Goal: Information Seeking & Learning: Learn about a topic

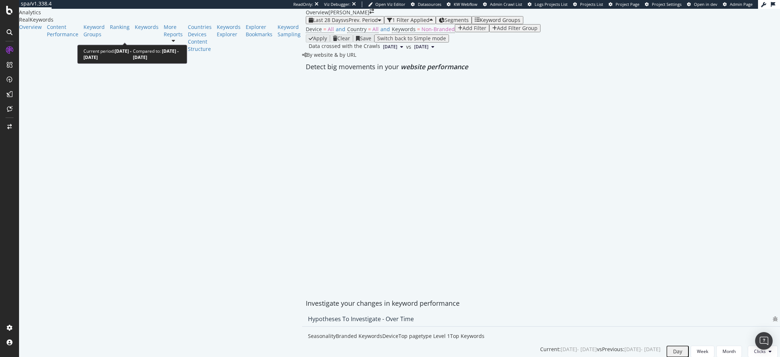
click at [313, 23] on span "Last 28 Days" at bounding box center [328, 19] width 30 height 7
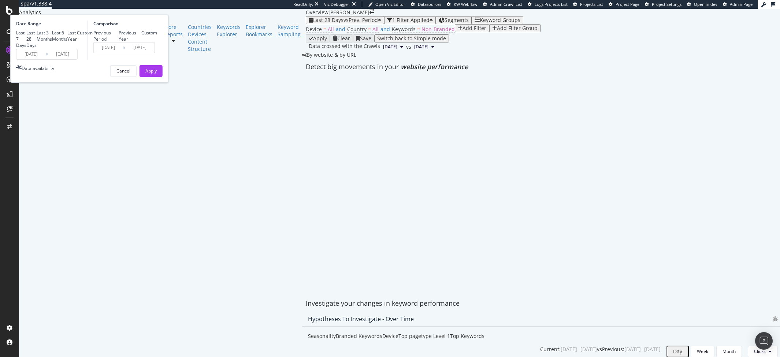
click at [46, 59] on input "2025/09/07" at bounding box center [30, 54] width 29 height 10
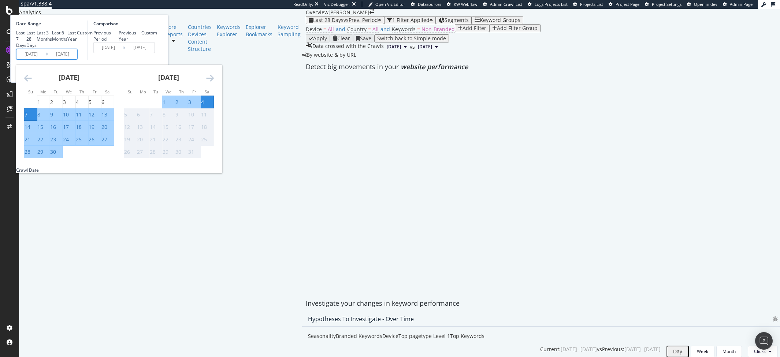
click at [32, 82] on icon "Move backward to switch to the previous month." at bounding box center [28, 78] width 8 height 9
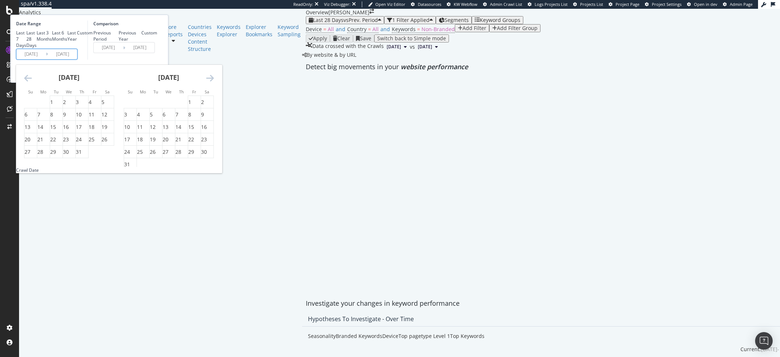
click at [32, 82] on icon "Move backward to switch to the previous month." at bounding box center [28, 78] width 8 height 9
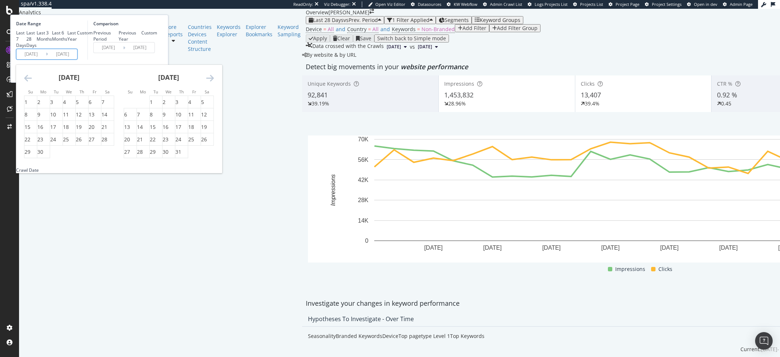
click at [32, 82] on icon "Move backward to switch to the previous month." at bounding box center [28, 78] width 8 height 9
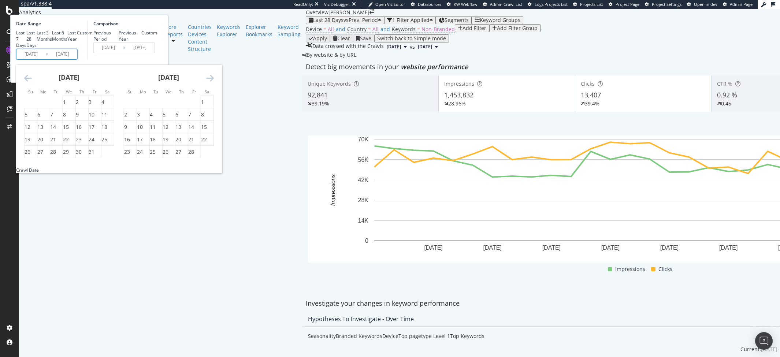
click at [32, 82] on icon "Move backward to switch to the previous month." at bounding box center [28, 78] width 8 height 9
click at [27, 106] on div "1" at bounding box center [26, 102] width 3 height 7
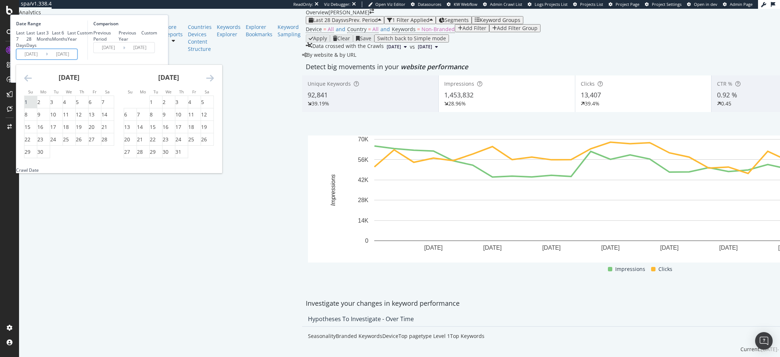
type input "[DATE]"
type input "2023/07/30"
type input "2024/08/31"
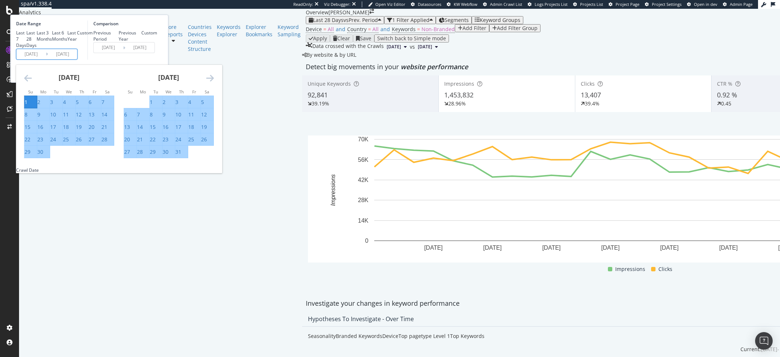
click at [43, 156] on div "30" at bounding box center [40, 151] width 6 height 7
type input "[DATE]"
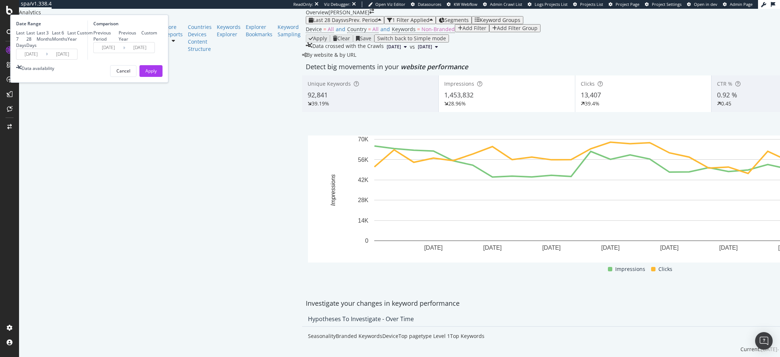
click at [141, 42] on div "Previous Year" at bounding box center [130, 36] width 23 height 12
type input "[DATE]"
click at [157, 74] on div "Apply" at bounding box center [150, 71] width 11 height 6
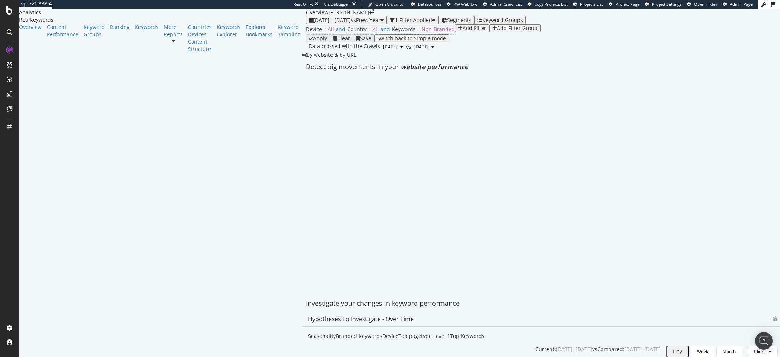
click at [432, 23] on div "button" at bounding box center [433, 20] width 3 height 5
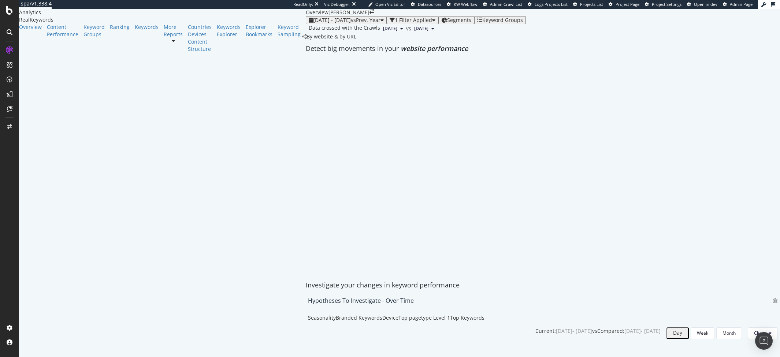
click at [447, 23] on span "Segments" at bounding box center [459, 19] width 24 height 7
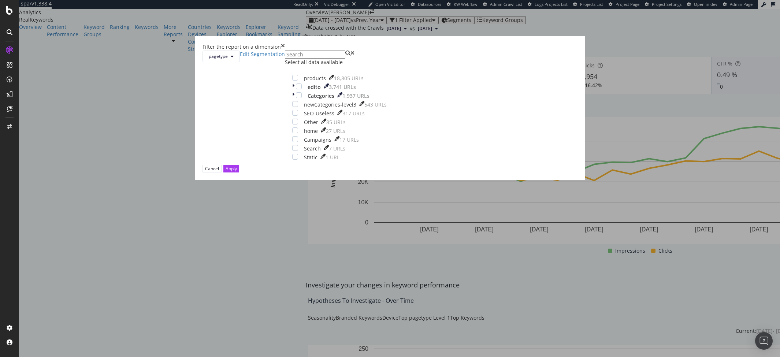
click at [285, 51] on icon "times" at bounding box center [283, 46] width 4 height 7
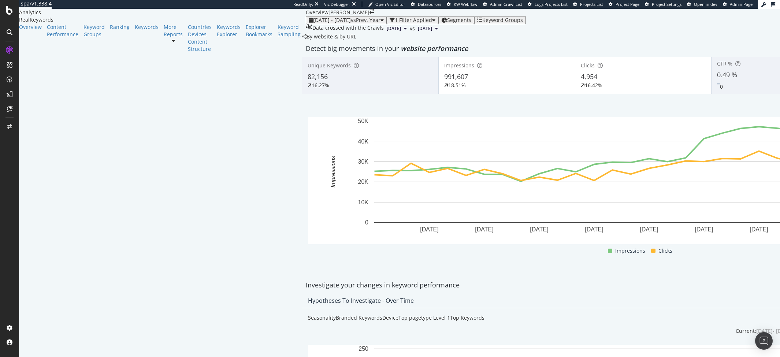
click at [395, 23] on div "1 Filter Applied" at bounding box center [413, 20] width 37 height 6
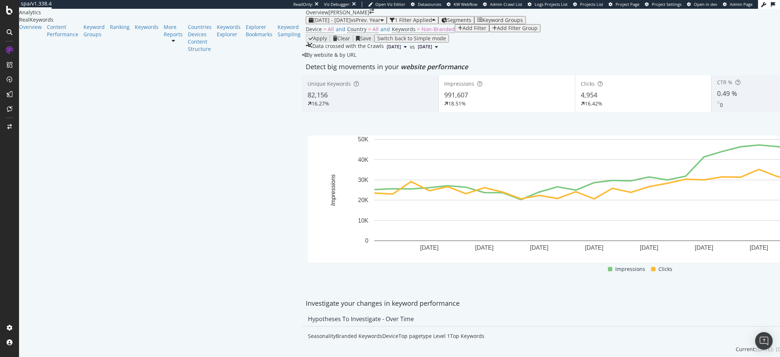
click at [458, 31] on div "button" at bounding box center [460, 28] width 5 height 5
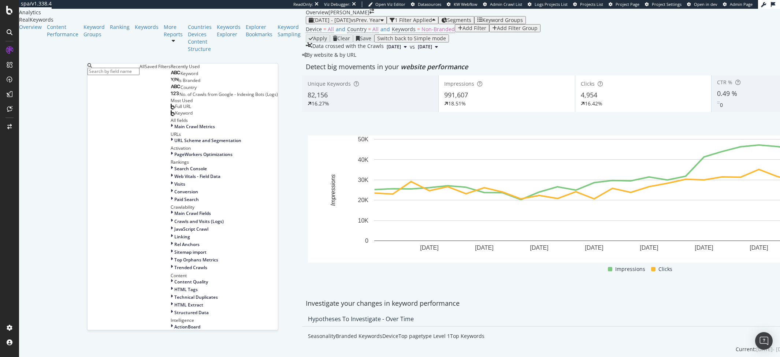
click at [175, 110] on span "Full URL" at bounding box center [183, 107] width 16 height 6
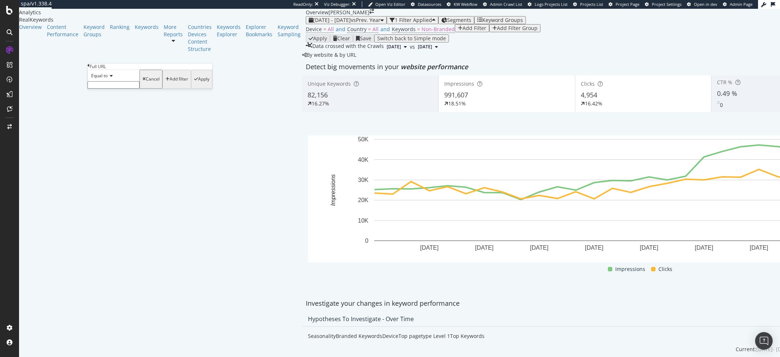
click at [112, 89] on input "text" at bounding box center [114, 84] width 52 height 7
paste input "[URL][DOMAIN_NAME]"
type input "[URL][DOMAIN_NAME]"
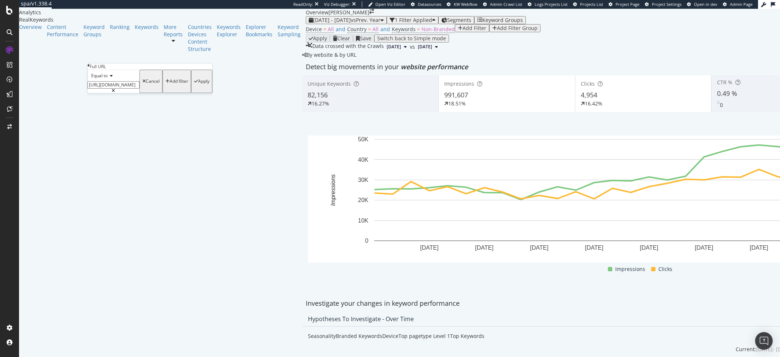
click at [194, 84] on div "button" at bounding box center [196, 81] width 4 height 4
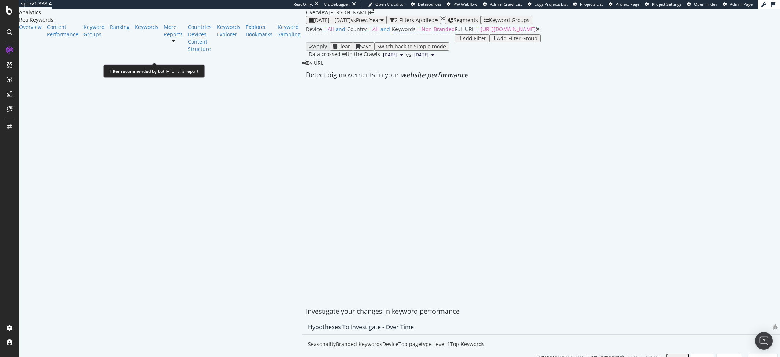
click at [422, 33] on span "Non-Branded" at bounding box center [438, 29] width 33 height 7
click at [194, 62] on span "Non-Branded" at bounding box center [184, 59] width 27 height 6
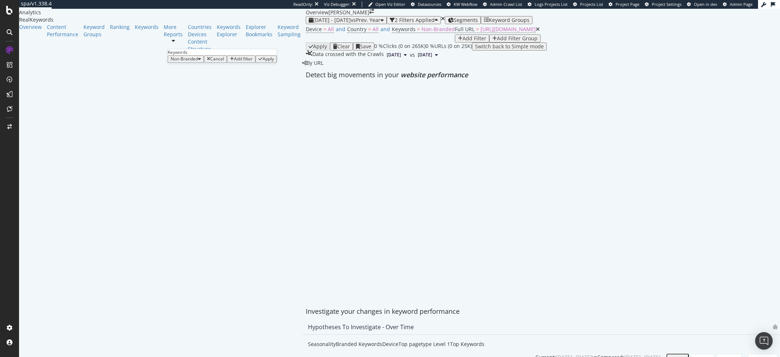
click at [192, 62] on span "Non-Branded" at bounding box center [184, 59] width 27 height 6
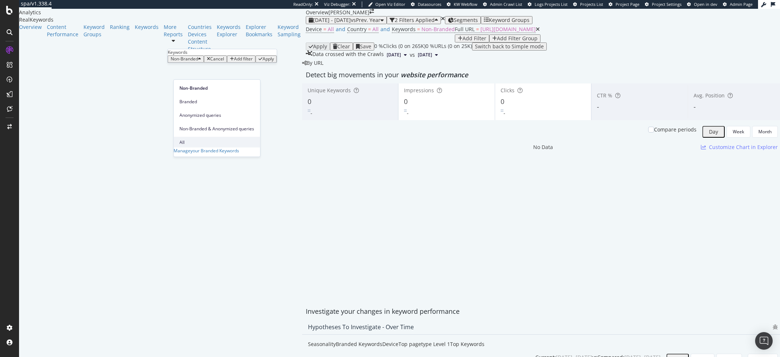
click at [186, 137] on div "All" at bounding box center [217, 142] width 86 height 11
click at [246, 62] on div "Apply" at bounding box center [245, 58] width 11 height 5
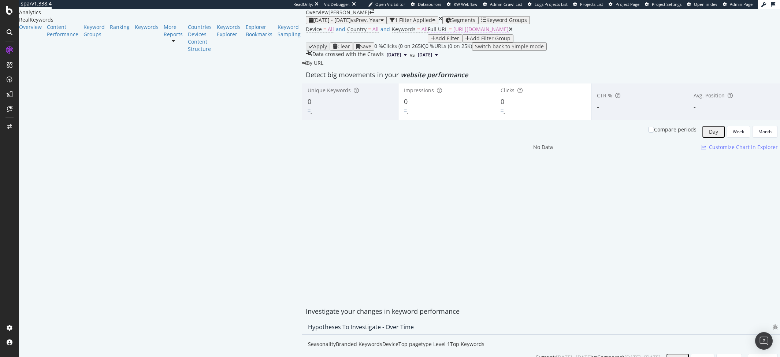
click at [453, 33] on span "[URL][DOMAIN_NAME]" at bounding box center [480, 29] width 55 height 7
click at [399, 42] on div "Device = All and Country = All and Keywords = All Full URL = https://www.caroli…" at bounding box center [543, 33] width 474 height 18
click at [347, 33] on span "Country" at bounding box center [356, 29] width 19 height 7
click at [134, 64] on span "All" at bounding box center [133, 61] width 5 height 6
type input "m"
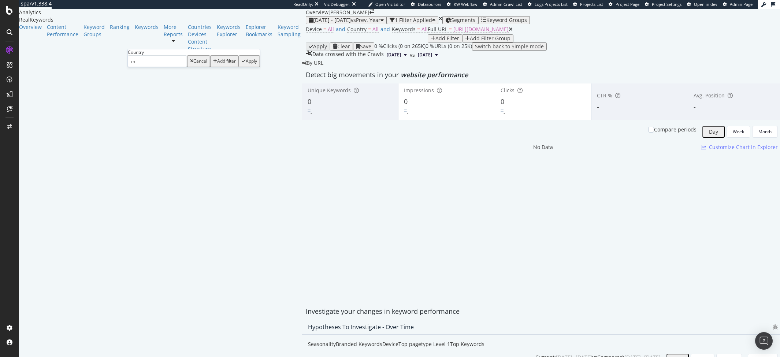
click at [141, 64] on input "m" at bounding box center [155, 61] width 49 height 5
click at [139, 64] on icon at bounding box center [139, 61] width 5 height 4
click at [149, 67] on div "All" at bounding box center [138, 61] width 21 height 12
click at [149, 67] on div "Cancel Add filter Apply" at bounding box center [185, 61] width 73 height 12
click at [155, 64] on div "Cancel" at bounding box center [162, 61] width 14 height 5
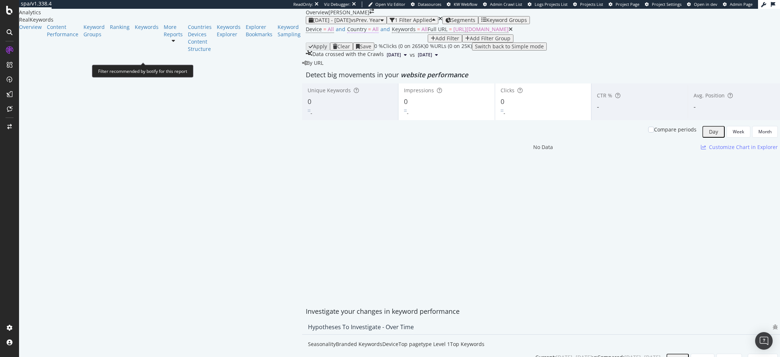
click at [368, 33] on span "=" at bounding box center [369, 29] width 3 height 7
click at [140, 64] on icon at bounding box center [139, 61] width 5 height 4
click at [470, 41] on div "Add Filter Group" at bounding box center [490, 39] width 41 height 6
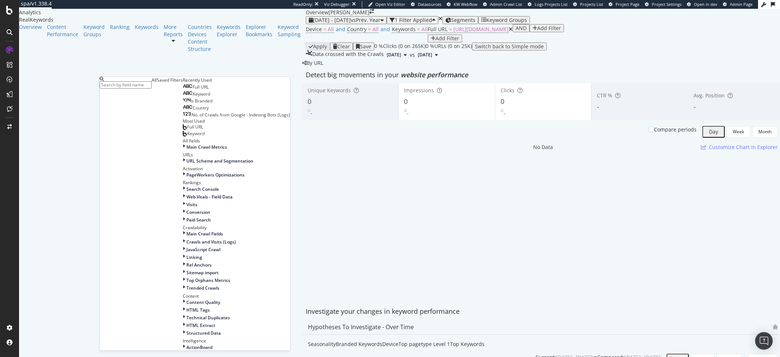
click at [306, 42] on div "Device = All and Country = All and Keywords = All Full URL = https://www.caroli…" at bounding box center [543, 33] width 474 height 18
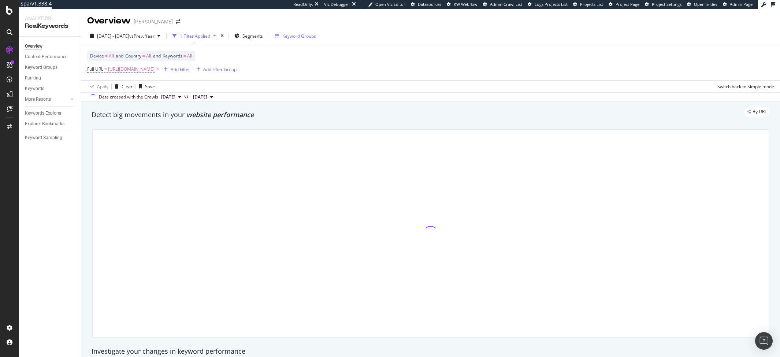
click at [161, 71] on icon at bounding box center [158, 69] width 6 height 7
click at [239, 41] on div "Segments" at bounding box center [224, 35] width 29 height 11
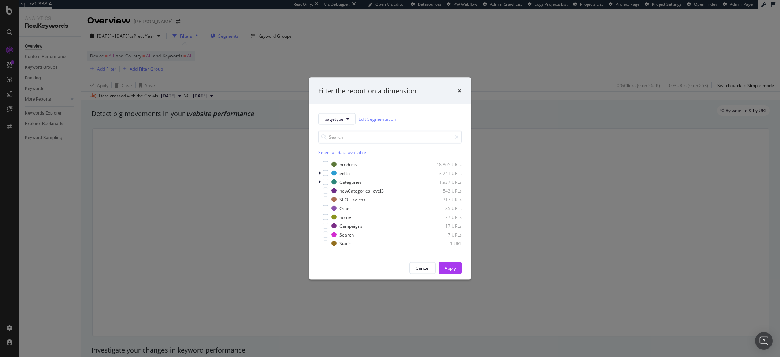
click at [241, 38] on div "Filter the report on a dimension pagetype Edit Segmentation Select all data ava…" at bounding box center [390, 178] width 780 height 357
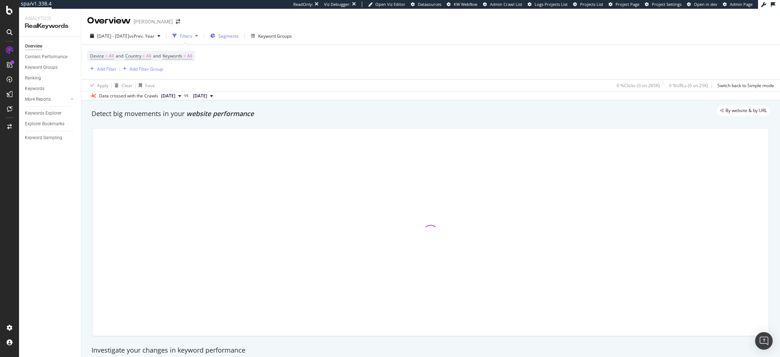
click at [239, 35] on span "Segments" at bounding box center [228, 36] width 21 height 6
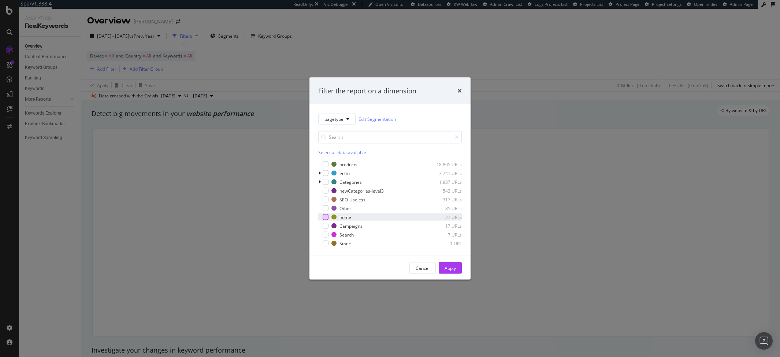
click at [325, 218] on div "modal" at bounding box center [326, 217] width 6 height 6
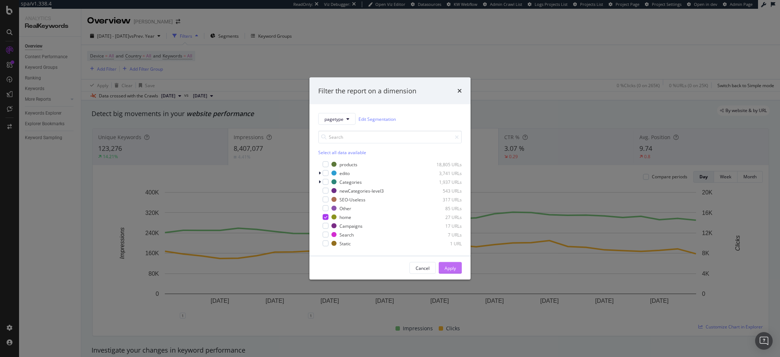
click at [445, 265] on div "Apply" at bounding box center [450, 268] width 11 height 6
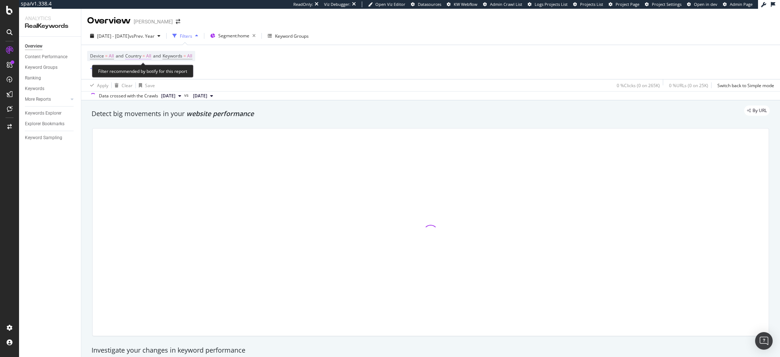
click at [145, 56] on span "=" at bounding box center [143, 56] width 3 height 6
click at [142, 73] on icon at bounding box center [141, 73] width 5 height 4
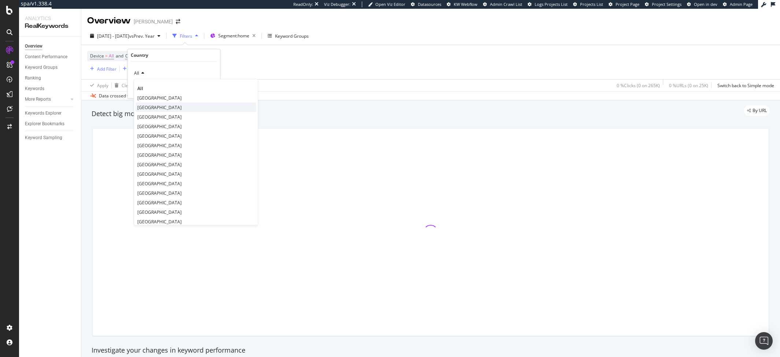
click at [153, 109] on div "By URL" at bounding box center [427, 110] width 686 height 10
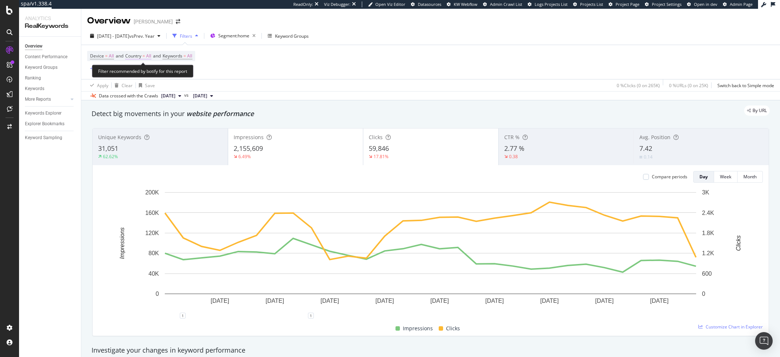
click at [148, 56] on span "All" at bounding box center [148, 56] width 5 height 10
click at [138, 70] on span "All" at bounding box center [136, 73] width 5 height 6
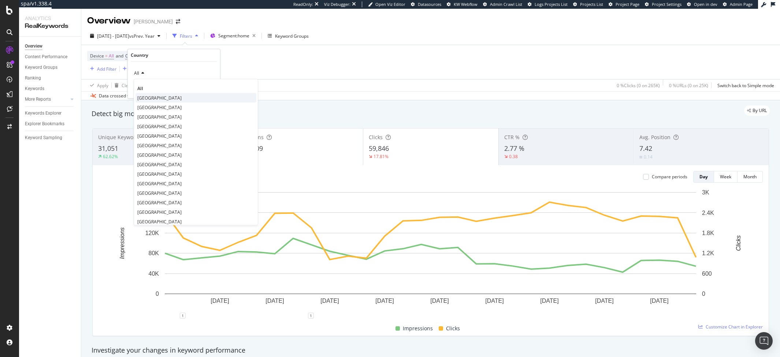
click at [149, 98] on span "[GEOGRAPHIC_DATA]" at bounding box center [159, 98] width 44 height 6
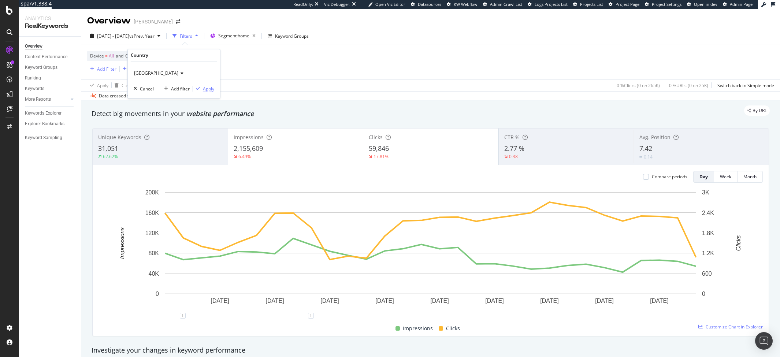
click at [203, 89] on div "Apply" at bounding box center [208, 89] width 11 height 6
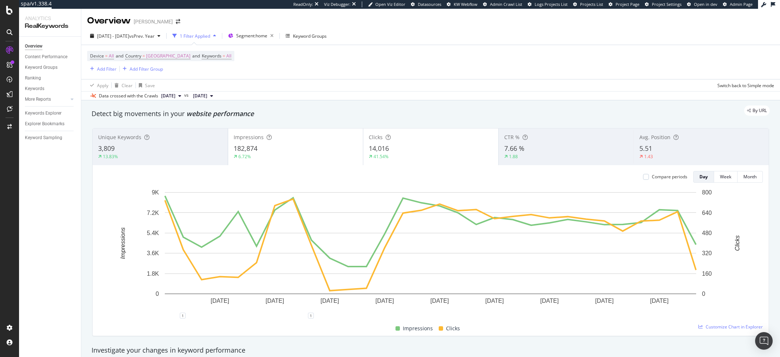
scroll to position [4, 0]
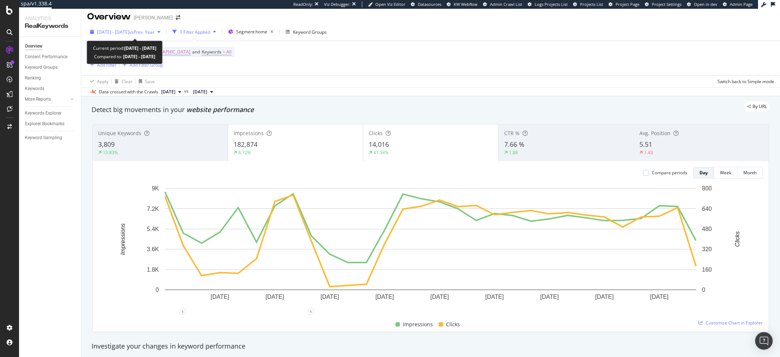
click at [129, 30] on span "[DATE] - [DATE]" at bounding box center [113, 32] width 32 height 6
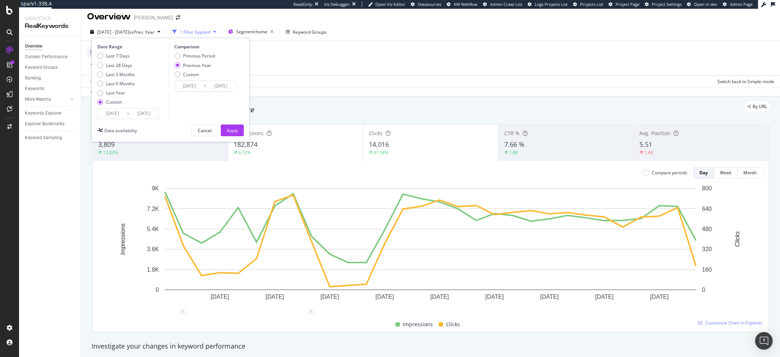
click at [110, 112] on input "[DATE]" at bounding box center [112, 113] width 29 height 10
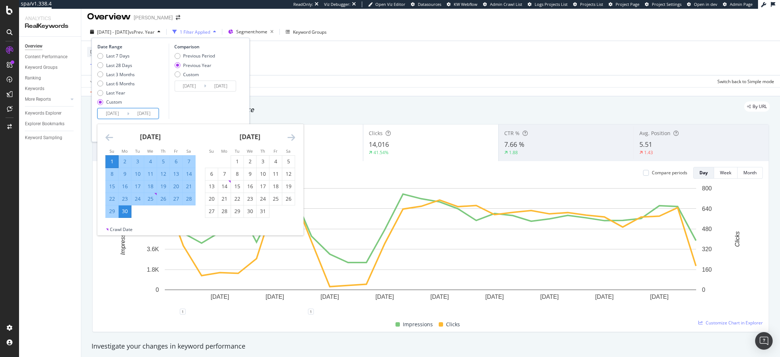
click at [291, 138] on icon "Move forward to switch to the next month." at bounding box center [291, 137] width 8 height 9
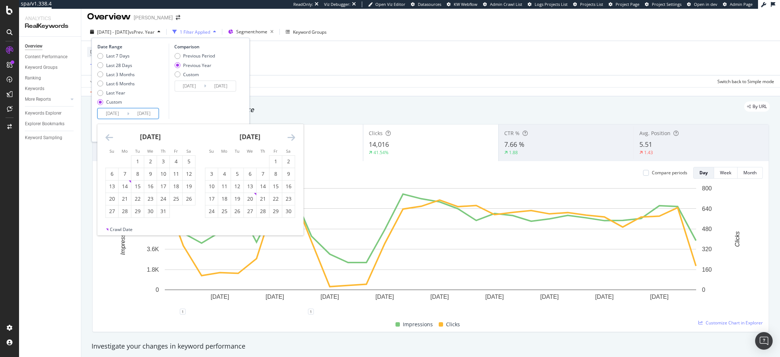
click at [291, 138] on icon "Move forward to switch to the next month." at bounding box center [291, 137] width 8 height 9
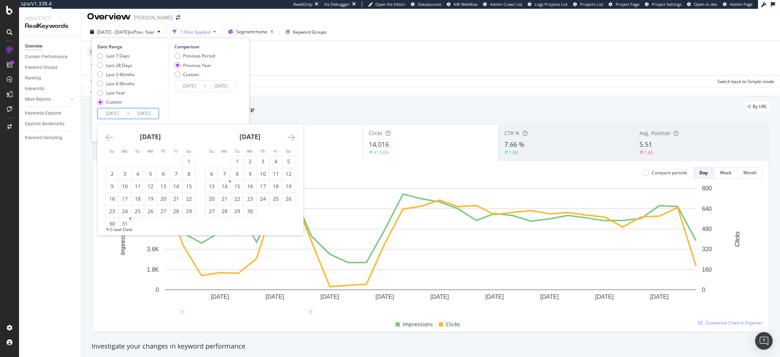
click at [291, 138] on icon "Move forward to switch to the next month." at bounding box center [291, 137] width 8 height 9
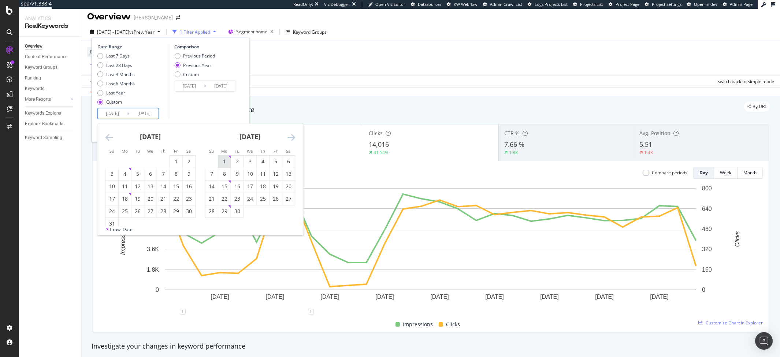
click at [218, 164] on div "1" at bounding box center [224, 161] width 12 height 7
type input "[DATE]"
click at [237, 214] on div "30" at bounding box center [237, 211] width 12 height 7
type input "[DATE]"
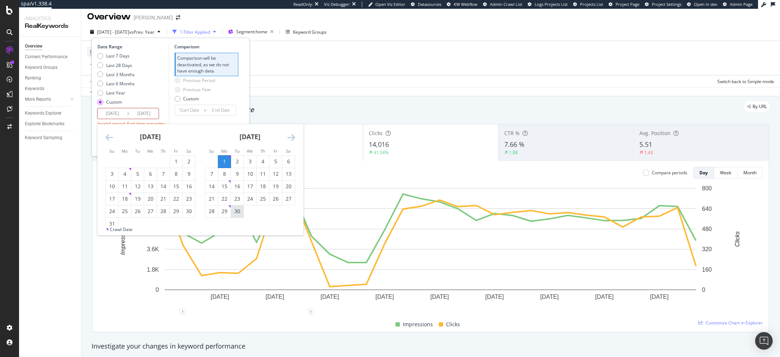
type input "[DATE]"
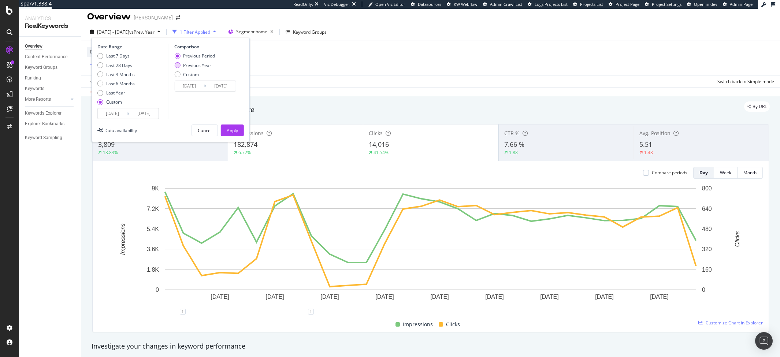
click at [193, 66] on div "Previous Year" at bounding box center [197, 65] width 28 height 6
type input "[DATE]"
click at [225, 129] on button "Apply" at bounding box center [232, 131] width 23 height 12
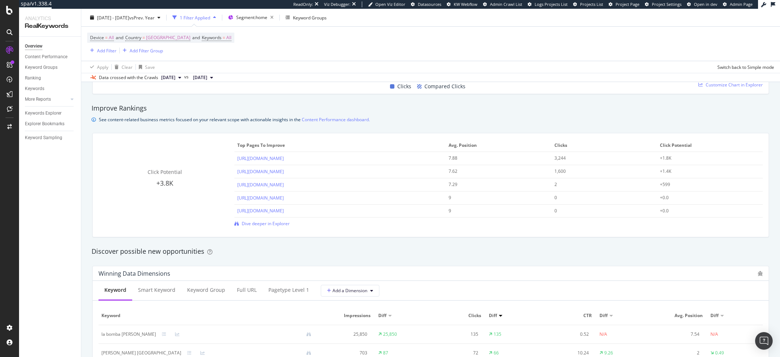
scroll to position [480, 0]
click at [137, 129] on div "Click Potential +3.8K Top pages to improve Avg. Position Clicks Click Potential…" at bounding box center [431, 184] width 686 height 116
